Goal: Information Seeking & Learning: Learn about a topic

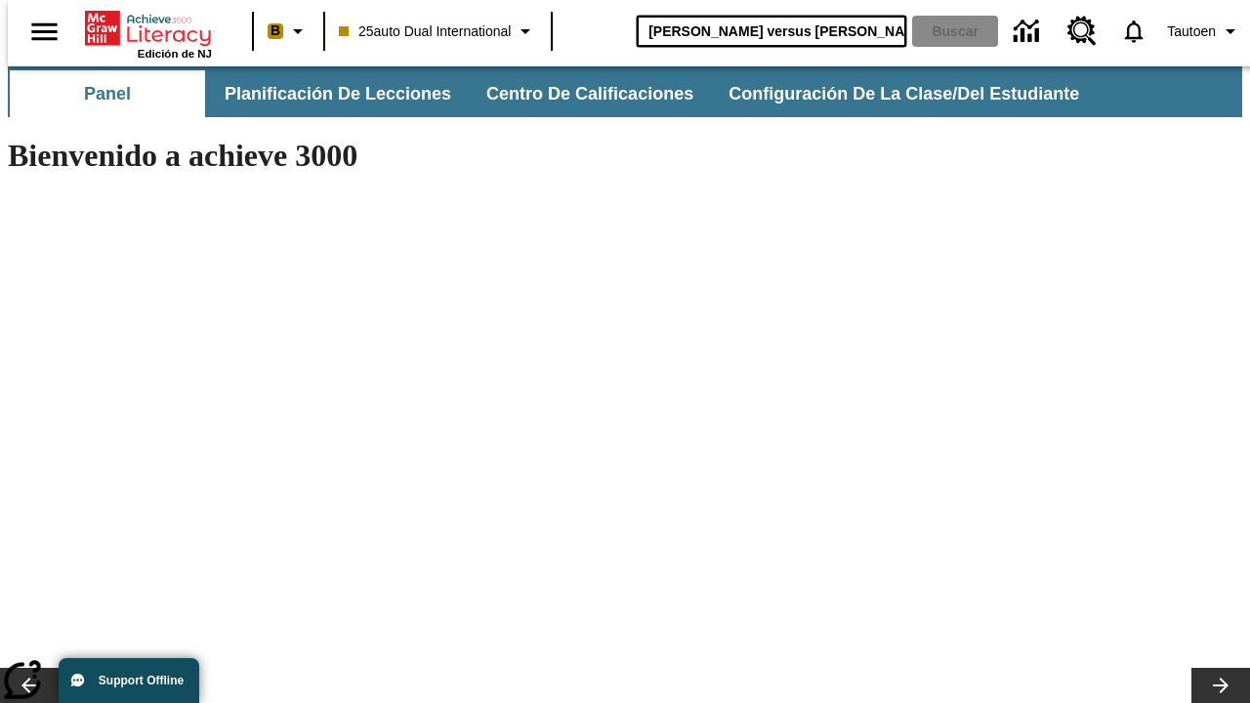
type input "Miguel Ángel versus Leonardo"
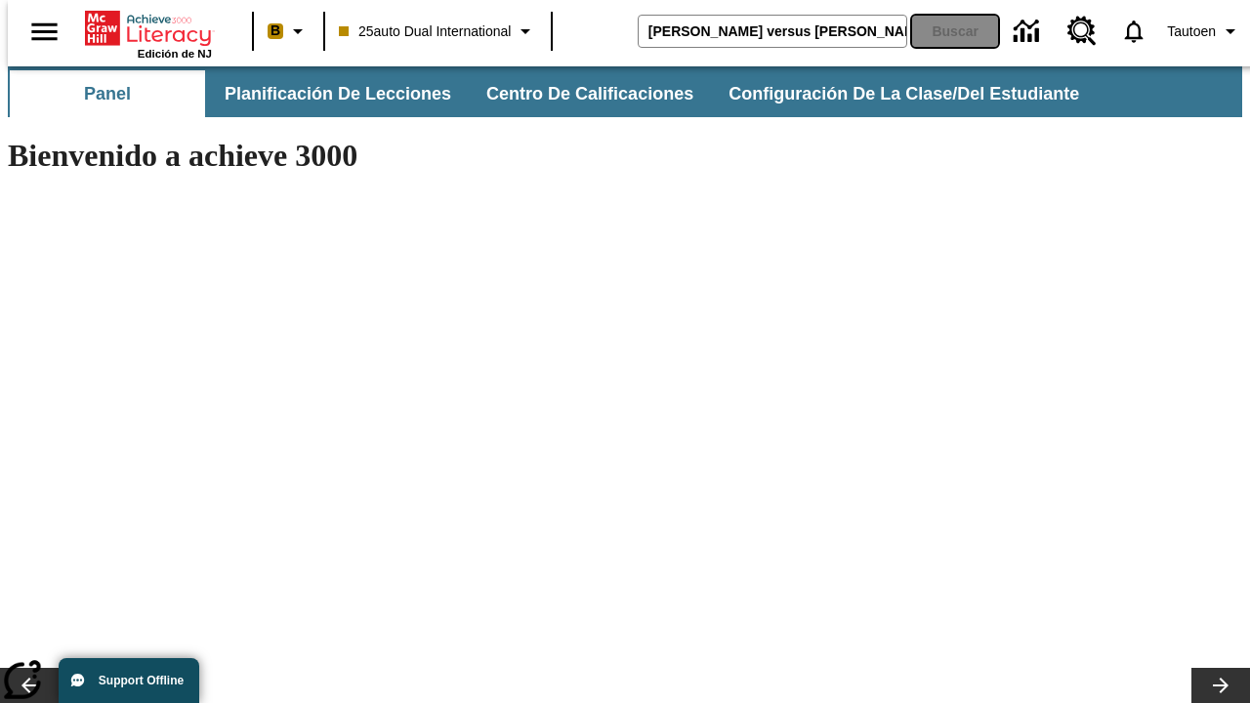
click at [942, 31] on button "Buscar" at bounding box center [955, 31] width 86 height 31
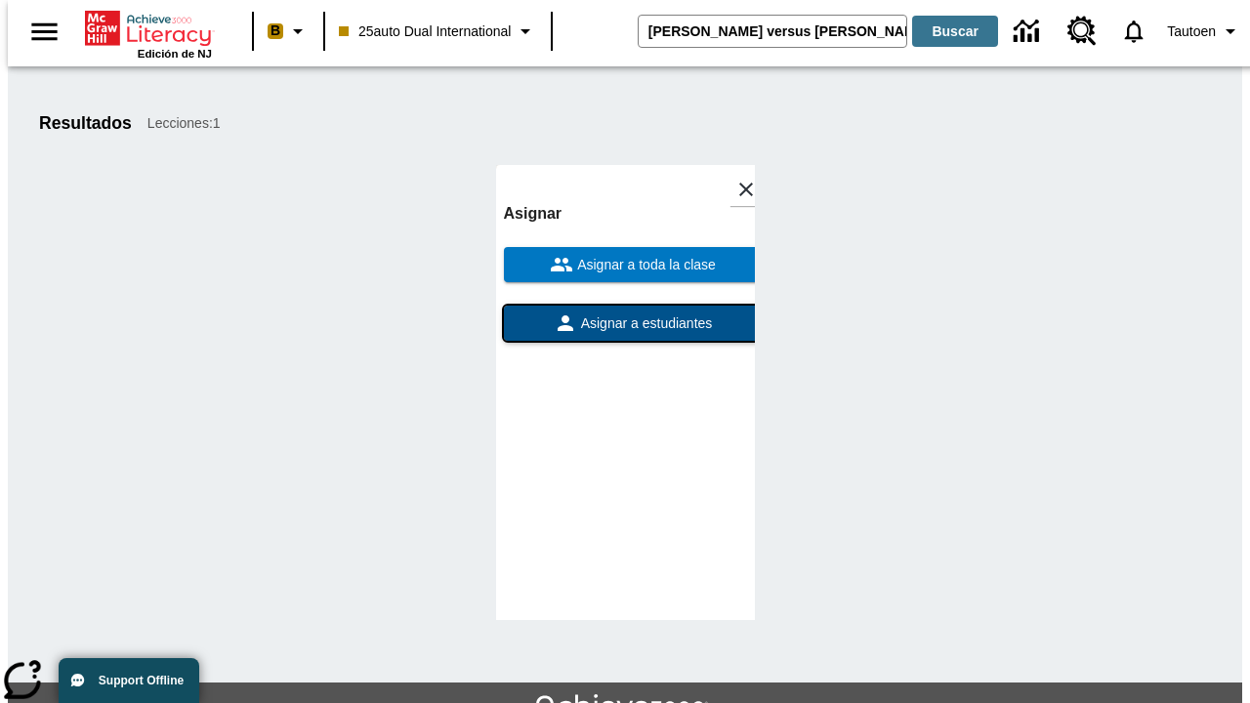
click at [625, 313] on span "Asignar a estudiantes" at bounding box center [645, 323] width 136 height 21
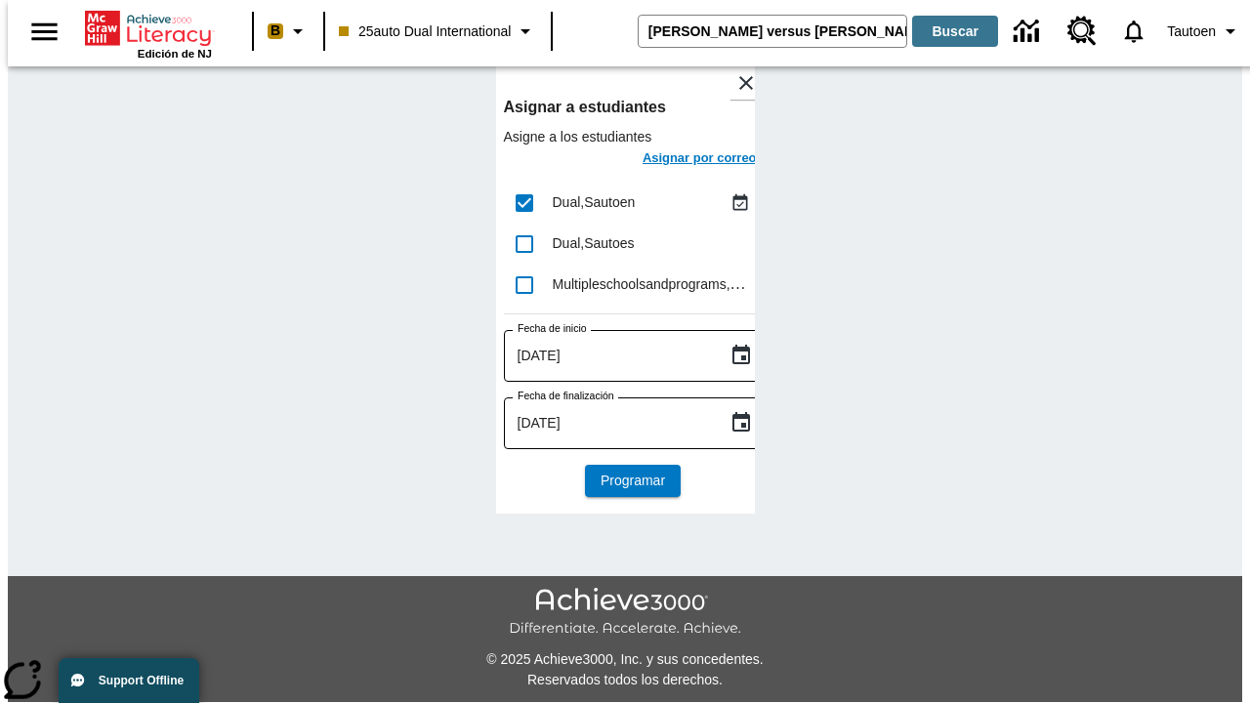
click at [682, 160] on h6 "Asignar por correo" at bounding box center [700, 158] width 114 height 22
